Goal: Find specific page/section

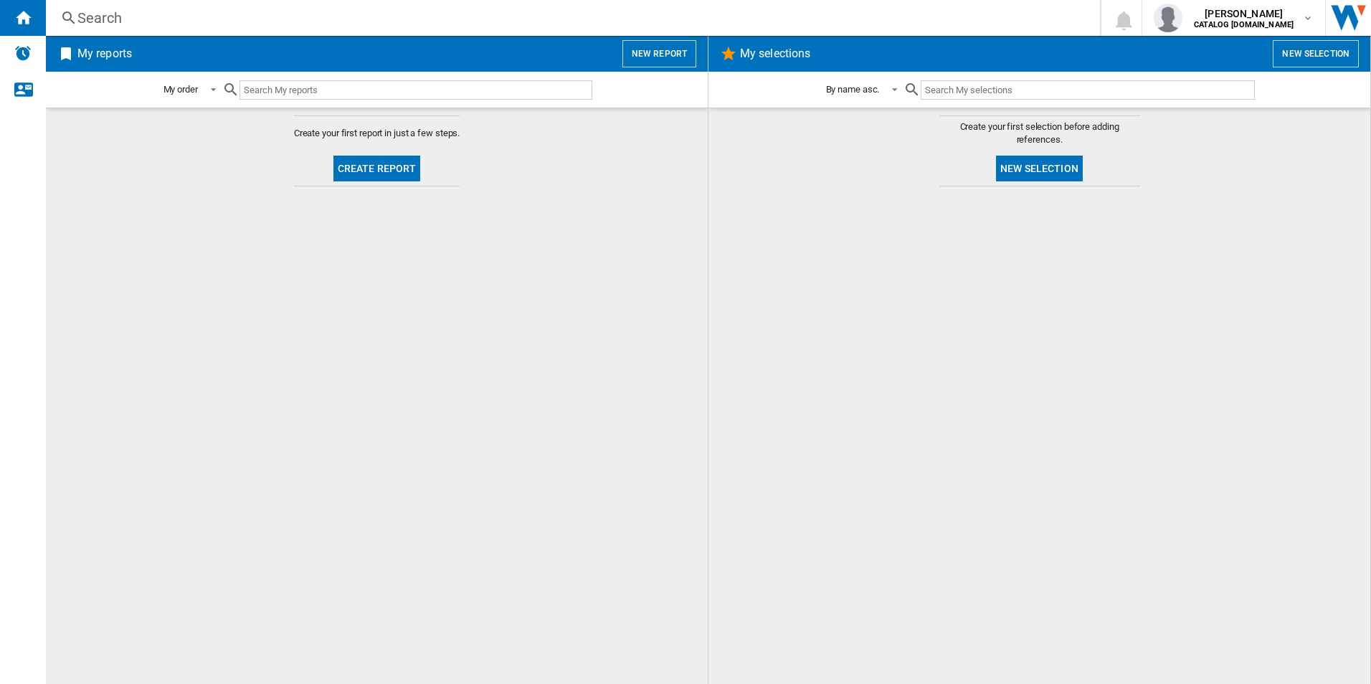
click at [240, 29] on div "Search Search 0 [PERSON_NAME] CATALOG [DOMAIN_NAME] CATALOG [DOMAIN_NAME] My se…" at bounding box center [708, 18] width 1325 height 36
click at [223, 17] on div "Search" at bounding box center [569, 18] width 985 height 20
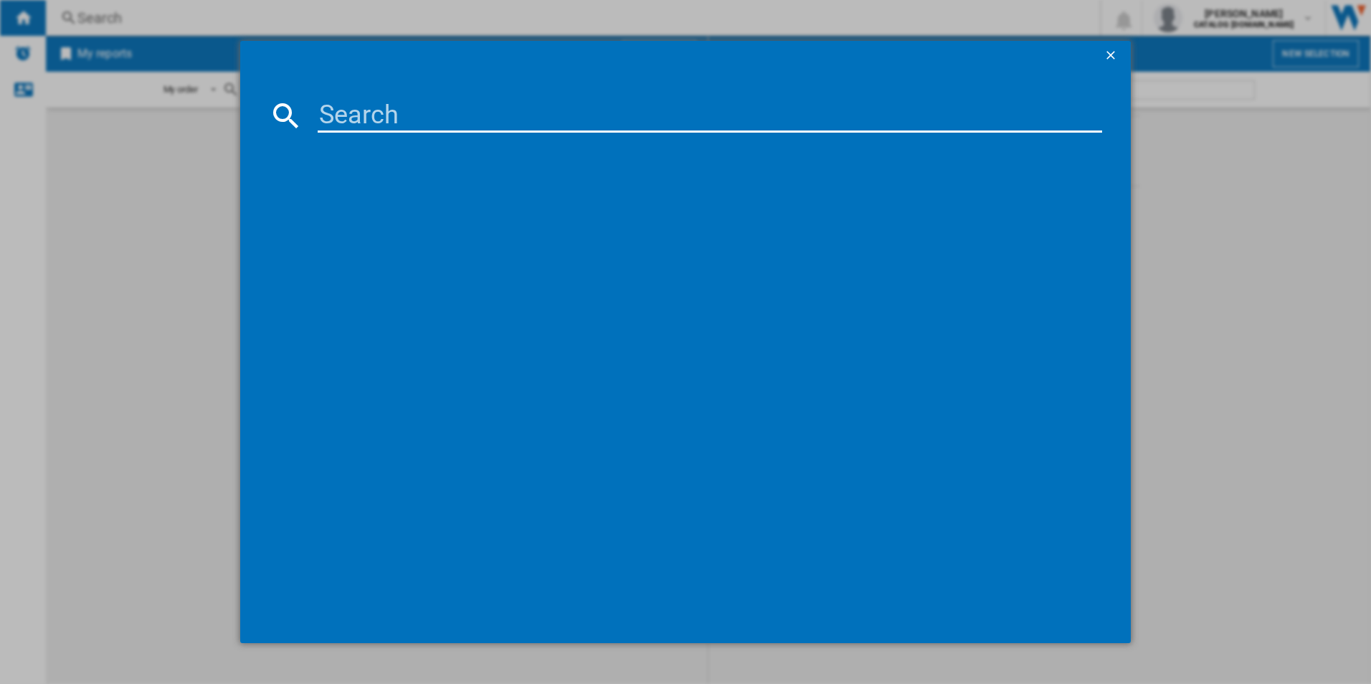
click at [379, 113] on input at bounding box center [710, 115] width 785 height 34
type input "tr708"
click at [402, 211] on div "AEG TR708L0B WHITE" at bounding box center [695, 208] width 771 height 14
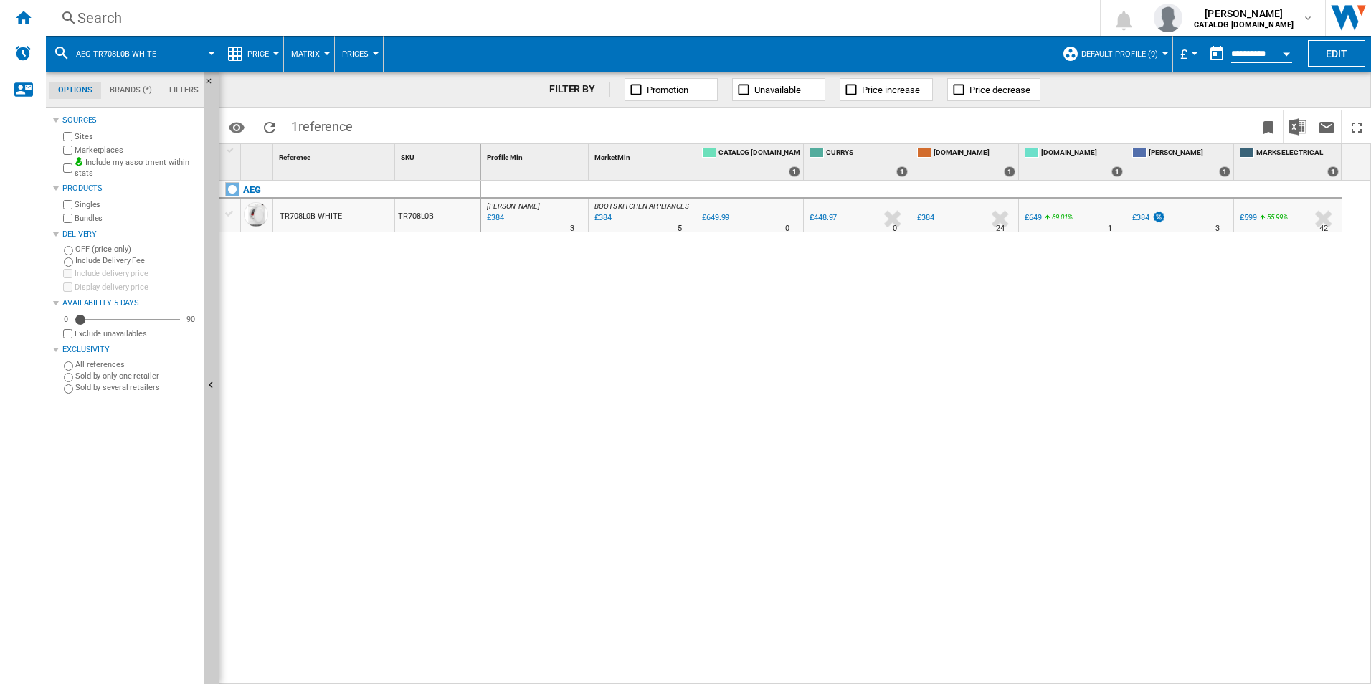
click at [1154, 49] on span "Default profile (9)" at bounding box center [1119, 53] width 77 height 9
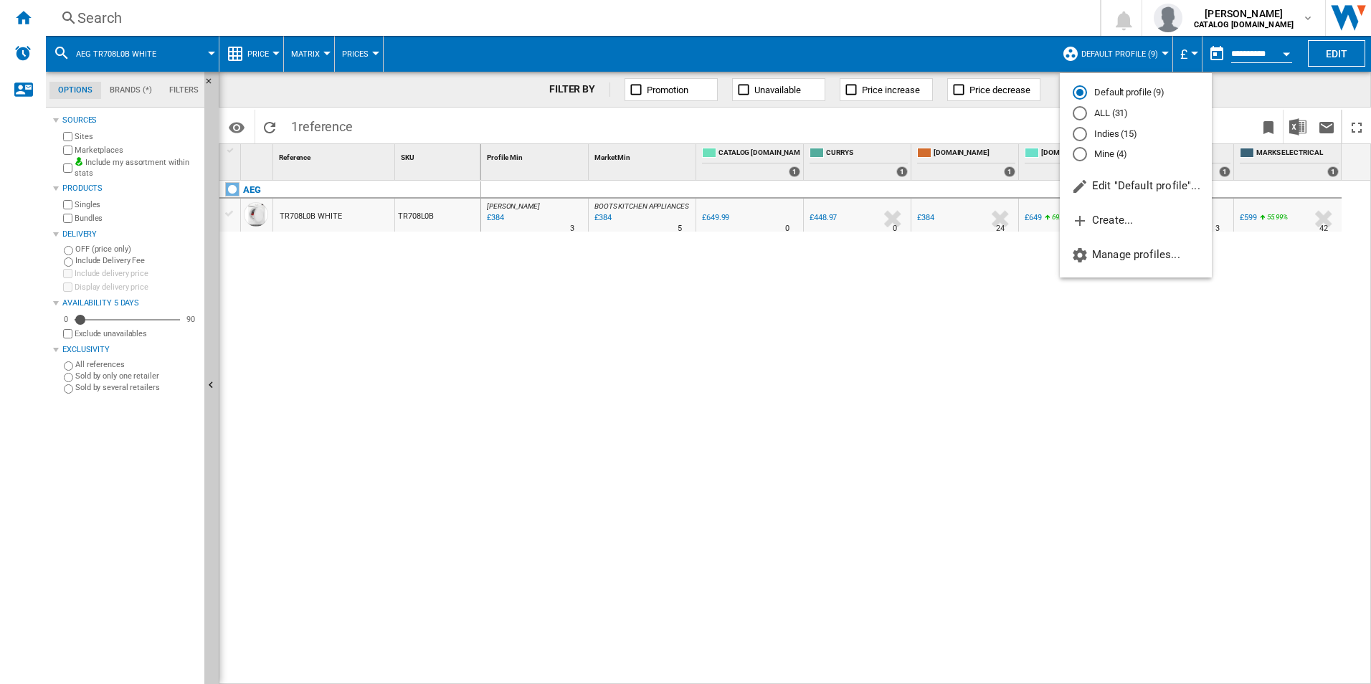
click at [1109, 110] on md-radio-button "ALL (31)" at bounding box center [1136, 114] width 126 height 14
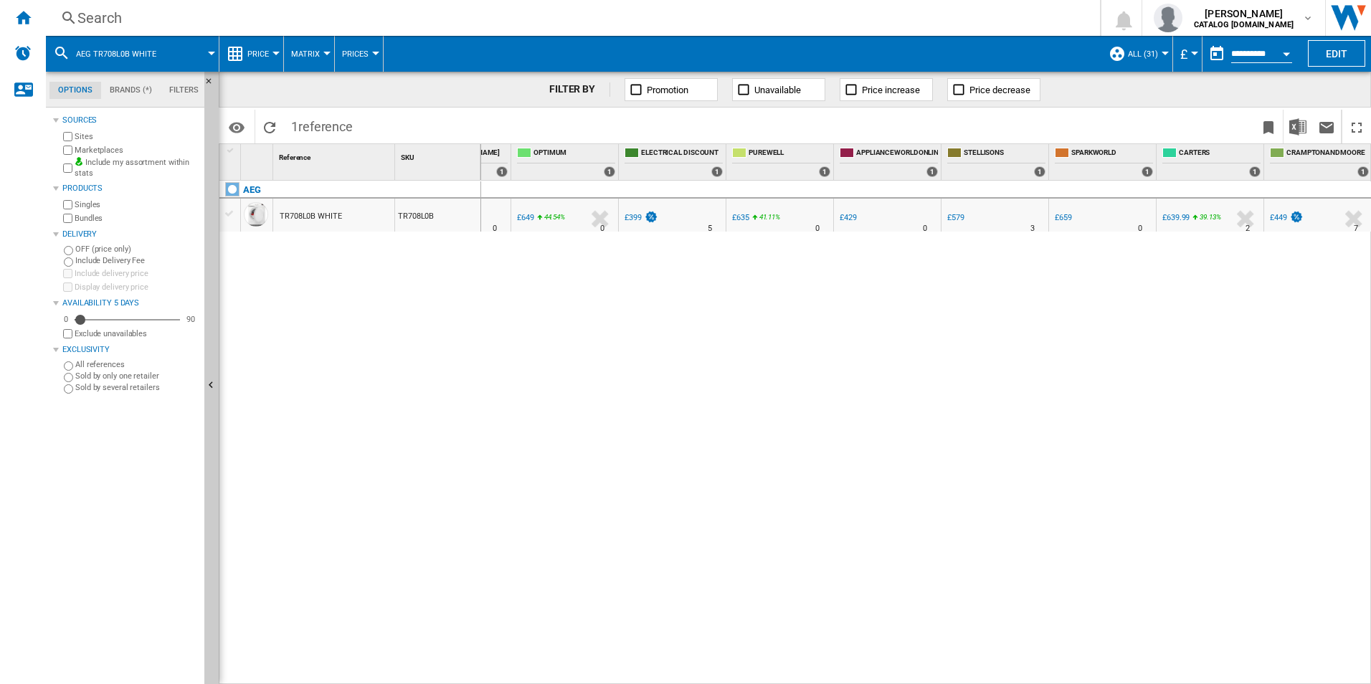
click at [472, 425] on div "AEG TR708L0B WHITE TR708L0B" at bounding box center [350, 429] width 262 height 496
